Goal: Task Accomplishment & Management: Manage account settings

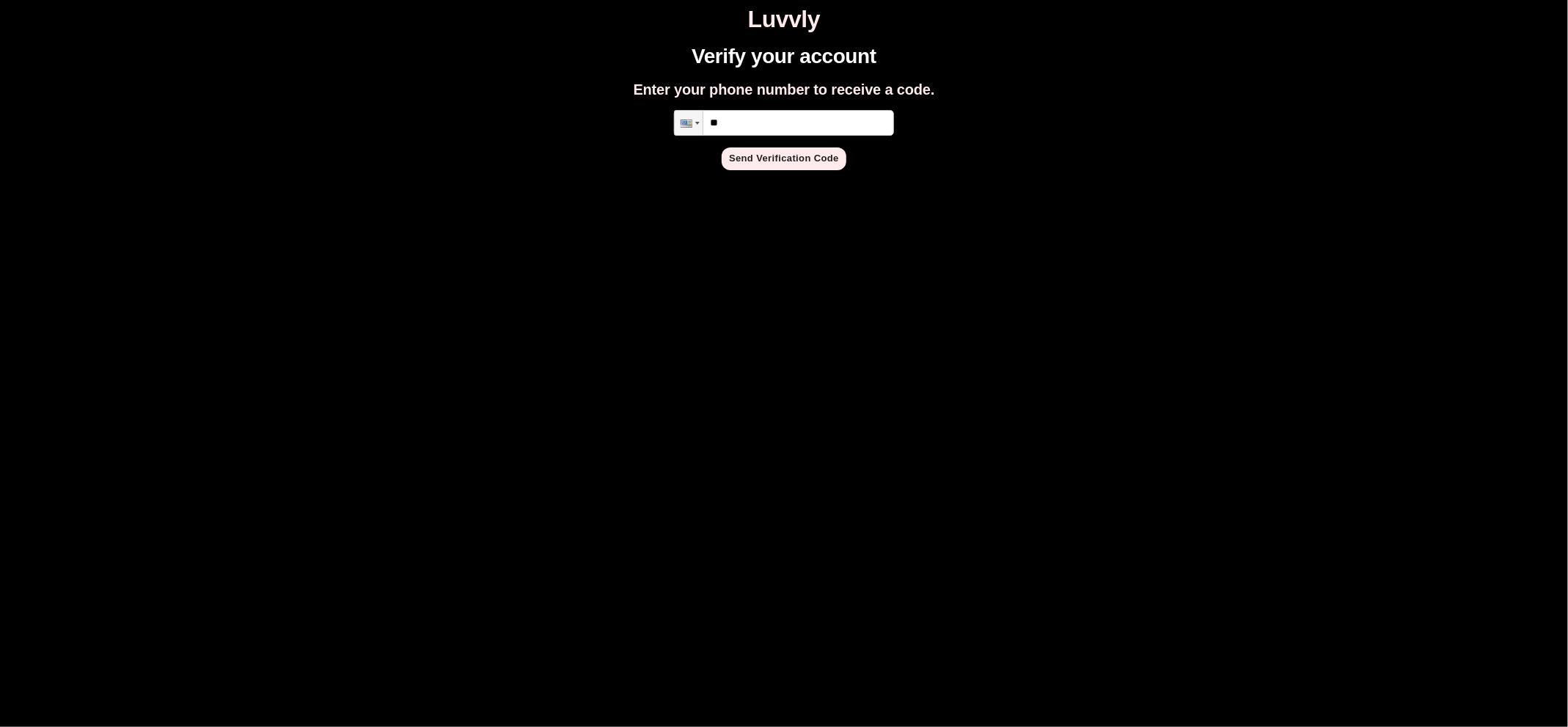
click at [832, 124] on input "**" at bounding box center [784, 122] width 220 height 26
type input "**********"
click at [806, 150] on button "Send Verification Code" at bounding box center [784, 158] width 125 height 22
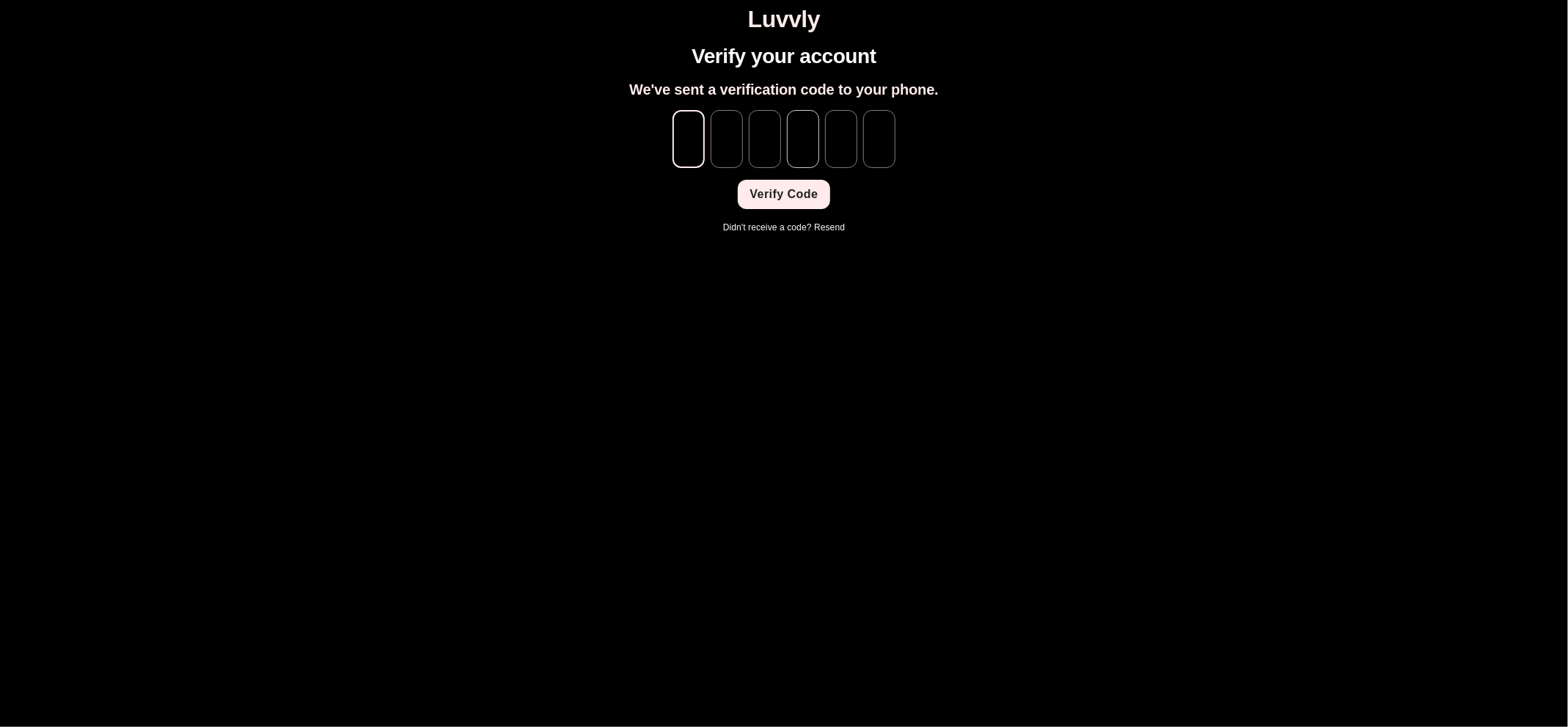
type input "*"
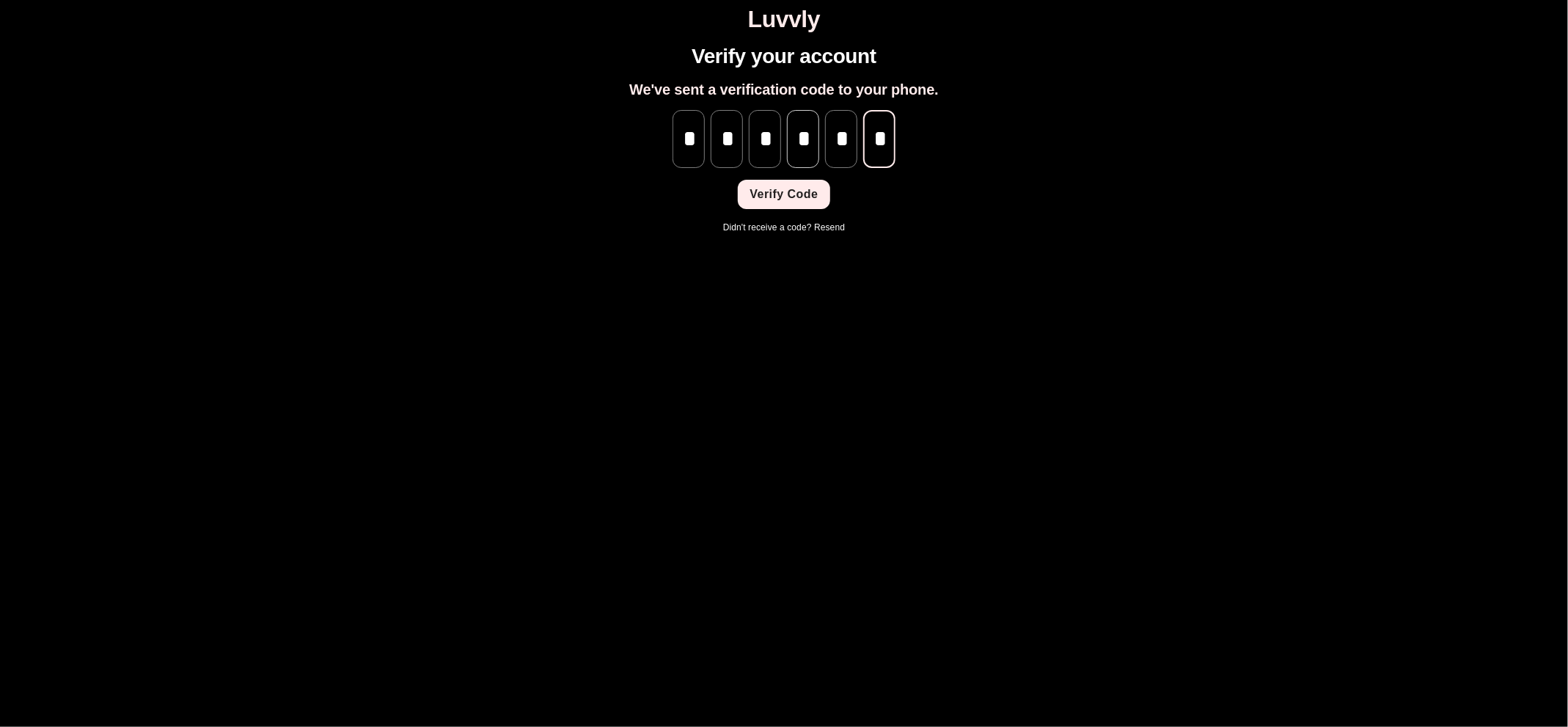
scroll to position [0, 1]
type input "*"
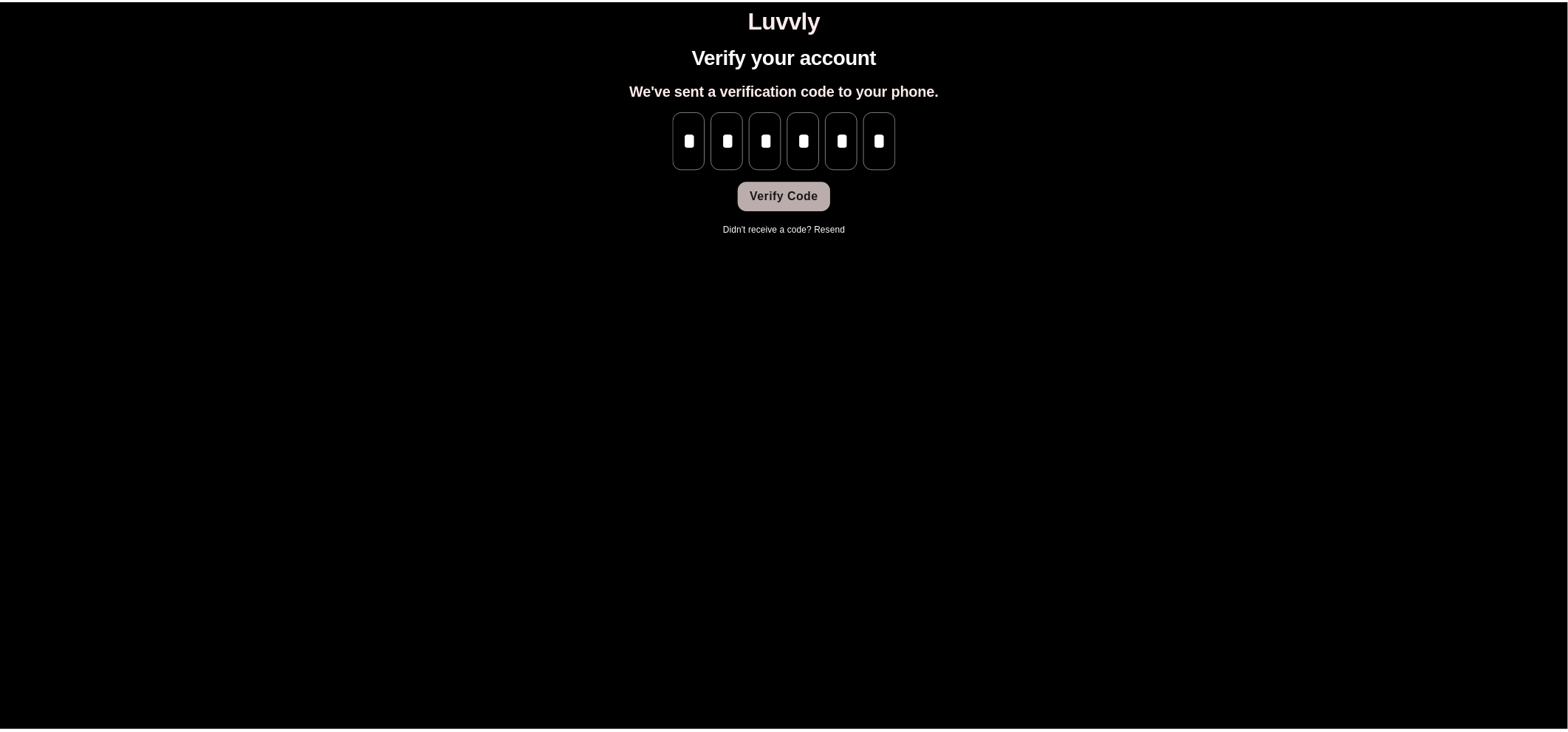
scroll to position [0, 0]
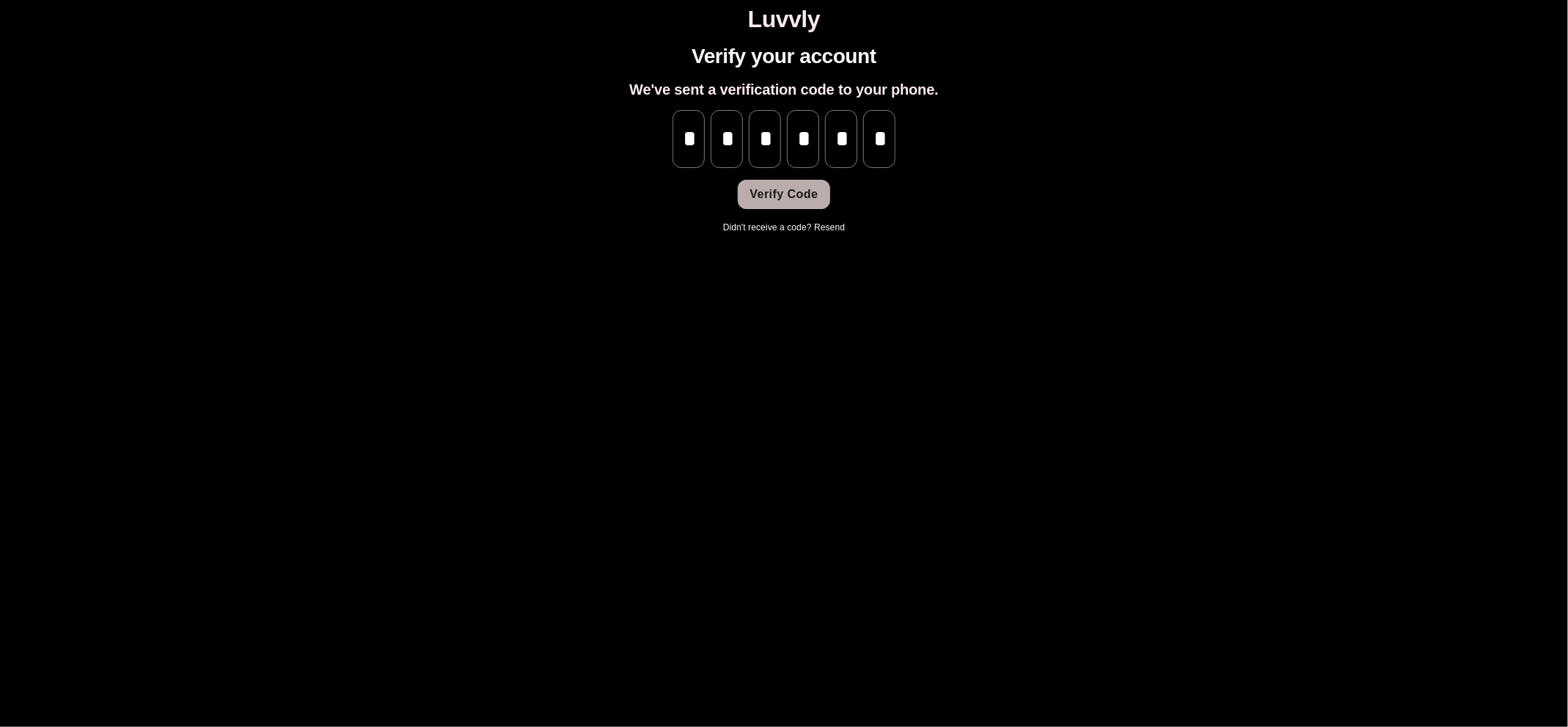
click at [811, 182] on button "Verify Code" at bounding box center [783, 194] width 91 height 29
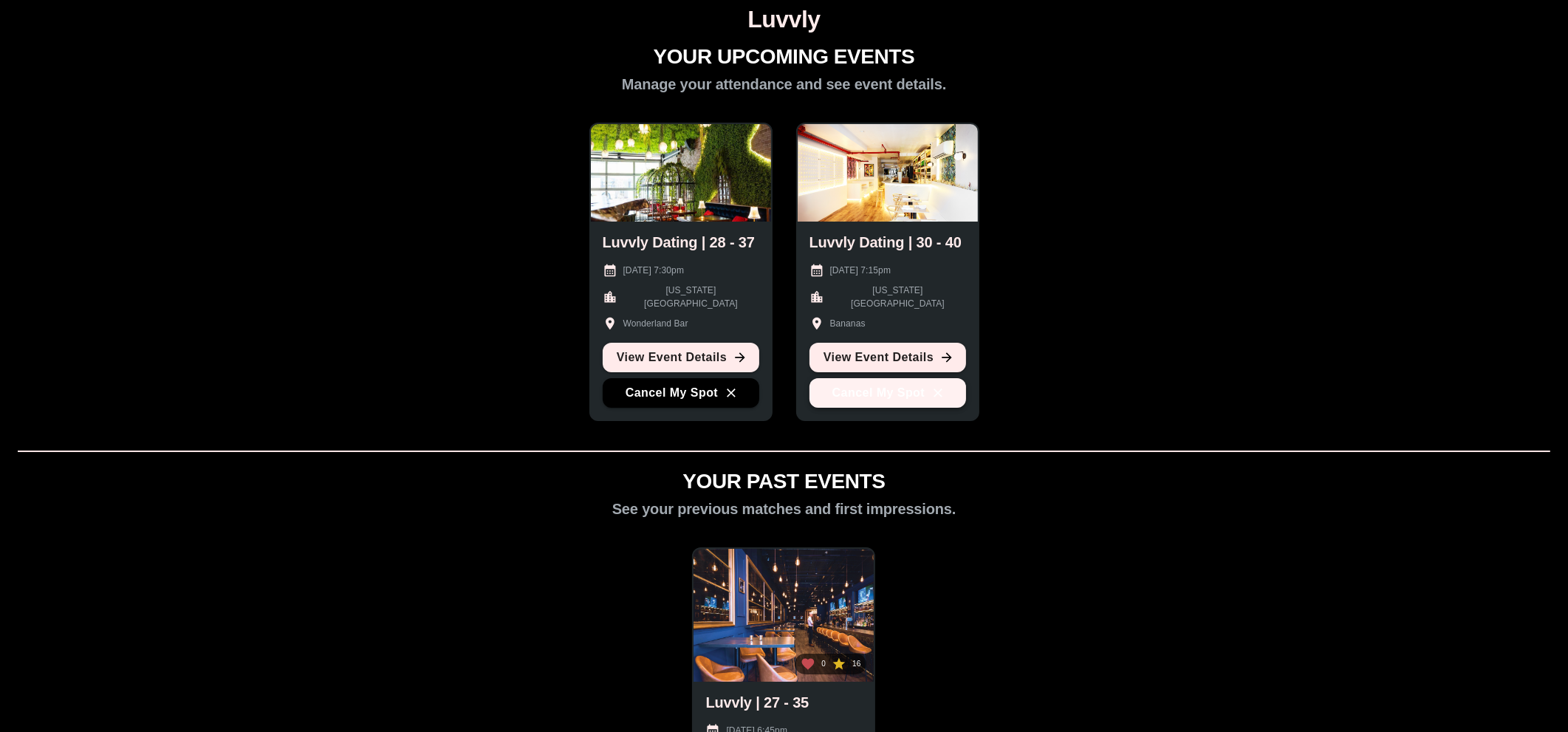
click at [900, 393] on button "Cancel My Spot" at bounding box center [887, 393] width 157 height 29
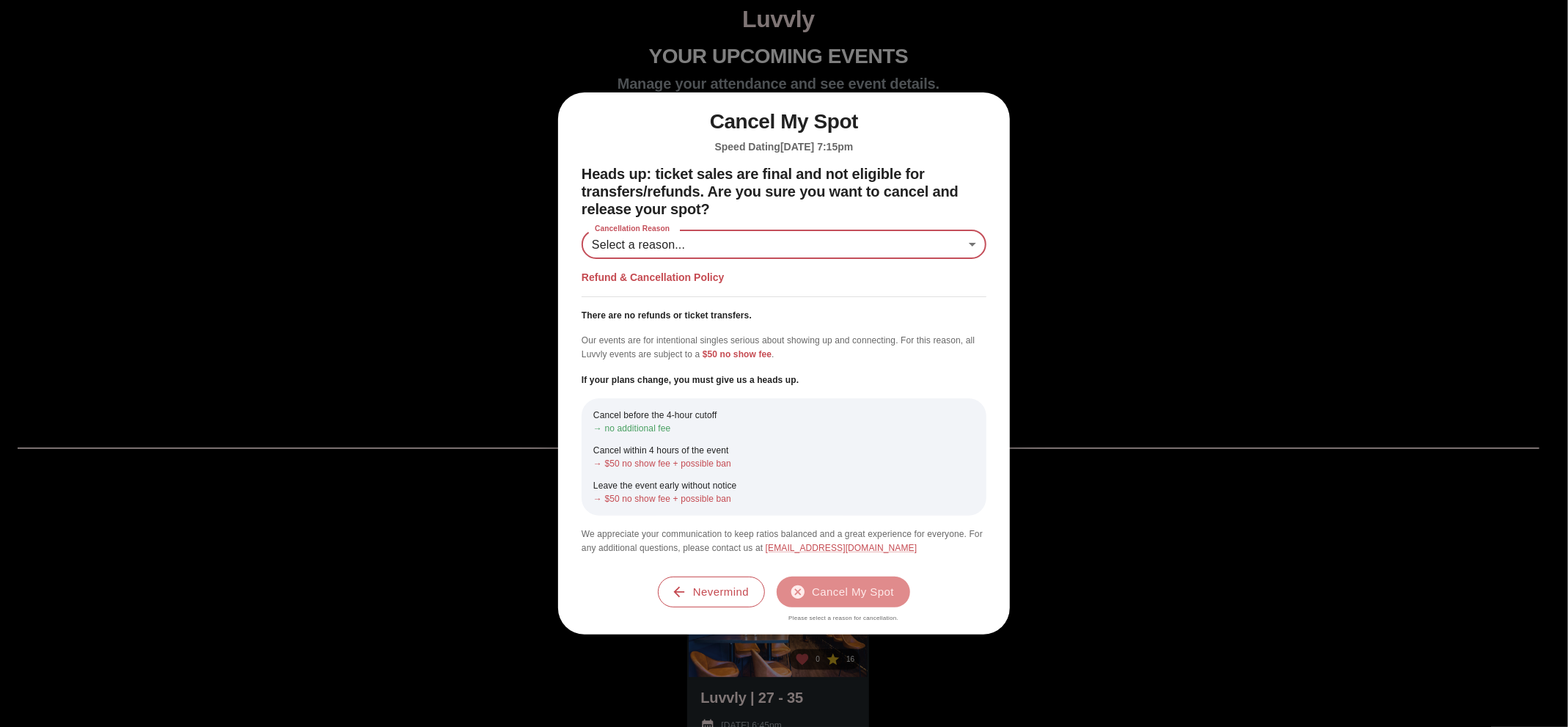
click at [812, 249] on body "Luvvly YOUR UPCOMING EVENTS Manage your attendance and see event details. Luvvl…" at bounding box center [784, 488] width 1556 height 965
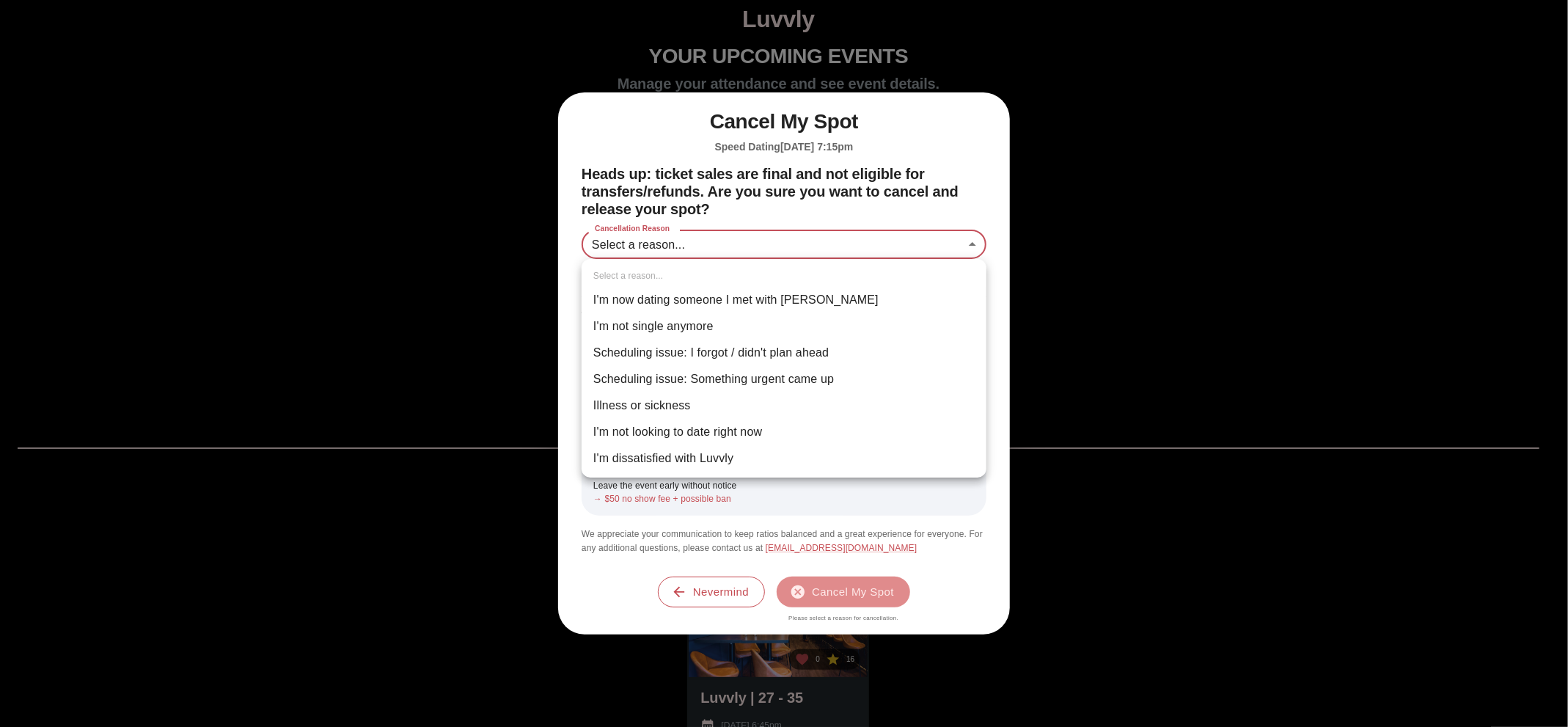
click at [812, 249] on div at bounding box center [784, 364] width 1568 height 727
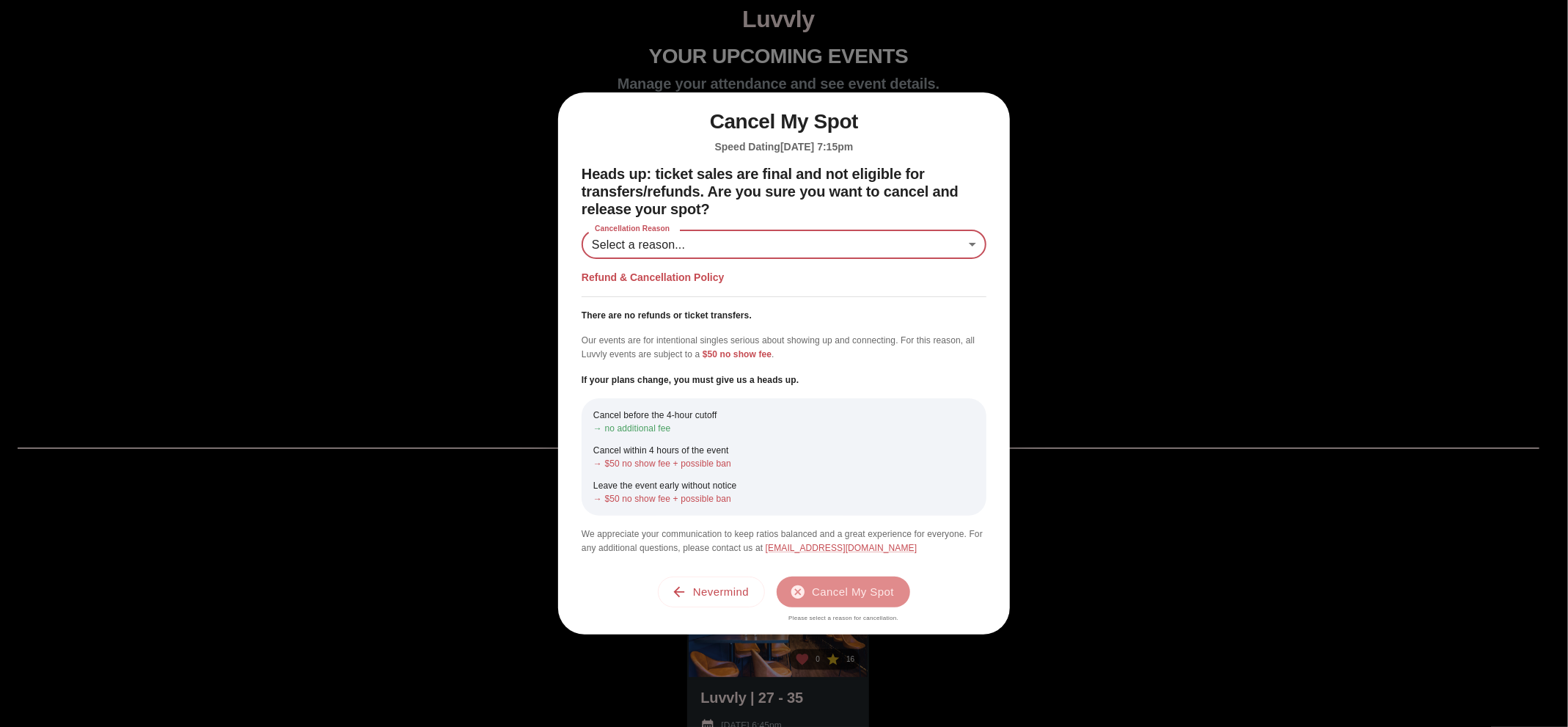
click at [731, 596] on button "Nevermind" at bounding box center [711, 591] width 107 height 31
